Goal: Transaction & Acquisition: Obtain resource

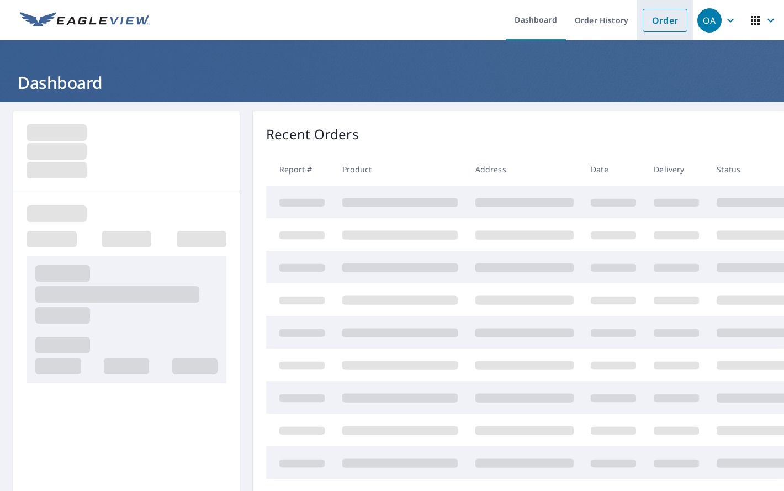
click at [652, 7] on li "Order" at bounding box center [665, 20] width 56 height 40
click at [651, 18] on link "Order" at bounding box center [664, 20] width 45 height 23
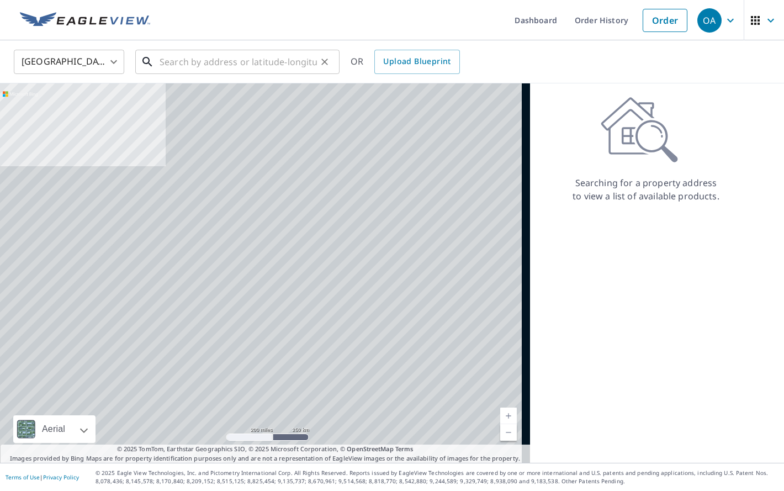
click at [241, 66] on input "text" at bounding box center [237, 61] width 157 height 31
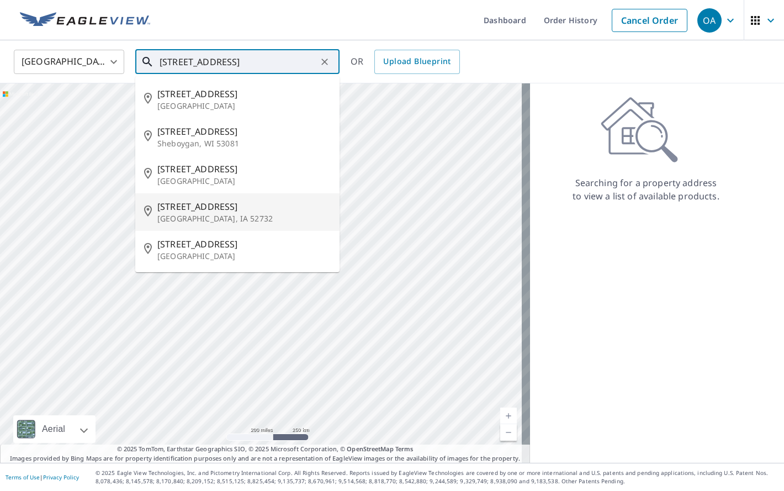
click at [201, 218] on p "[GEOGRAPHIC_DATA], IA 52732" at bounding box center [243, 218] width 173 height 11
type input "[STREET_ADDRESS]"
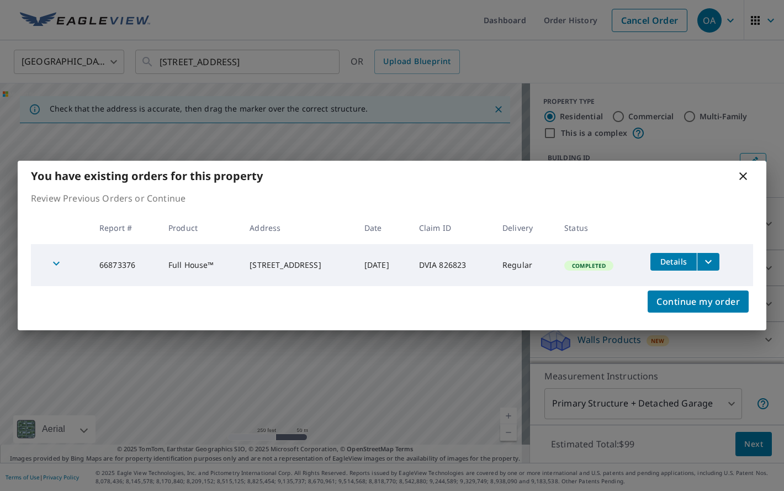
click at [710, 260] on icon "filesDropdownBtn-66873376" at bounding box center [707, 261] width 13 height 13
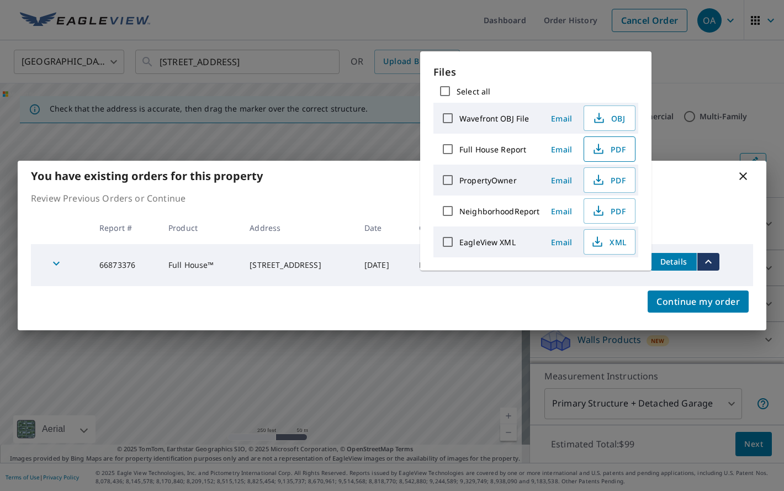
click at [599, 147] on icon "button" at bounding box center [598, 148] width 13 height 13
